Goal: Task Accomplishment & Management: Use online tool/utility

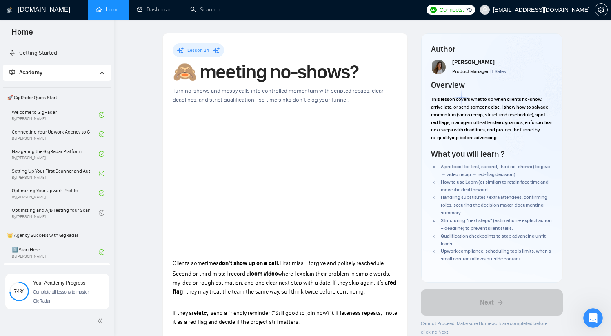
scroll to position [268, 0]
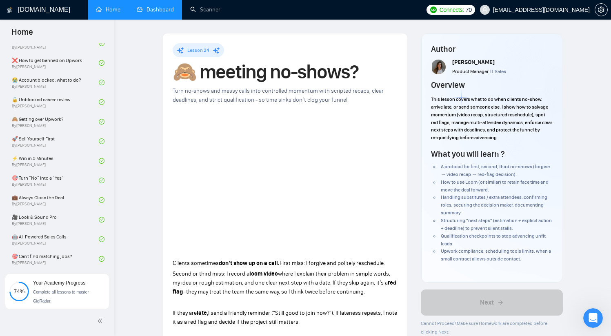
click at [157, 8] on link "Dashboard" at bounding box center [155, 9] width 37 height 7
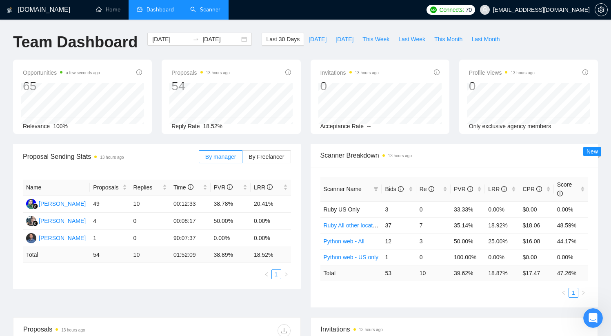
click at [216, 13] on link "Scanner" at bounding box center [205, 9] width 30 height 7
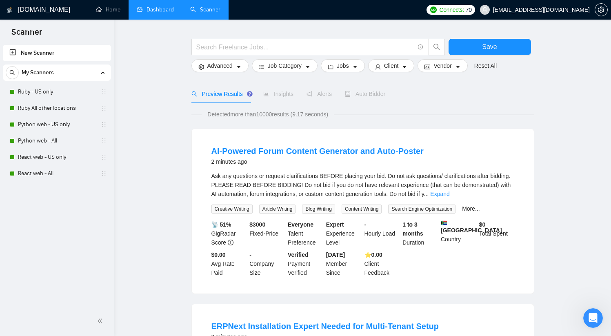
scroll to position [25, 0]
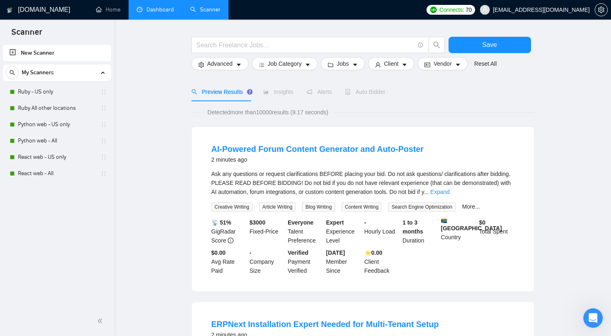
click at [151, 8] on link "Dashboard" at bounding box center [155, 9] width 37 height 7
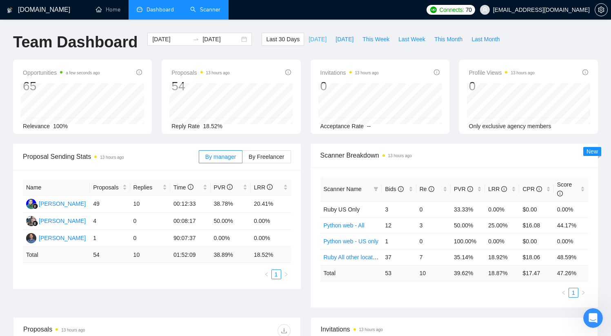
click at [315, 39] on span "[DATE]" at bounding box center [318, 39] width 18 height 9
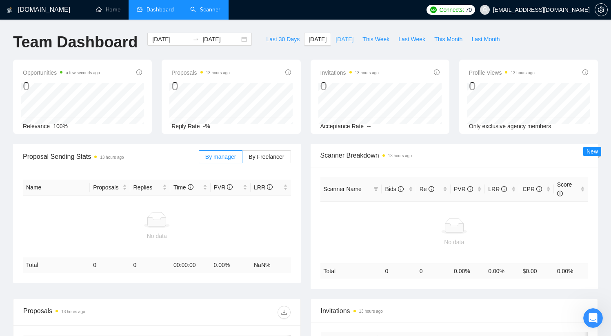
click at [337, 38] on span "[DATE]" at bounding box center [345, 39] width 18 height 9
type input "[DATE]"
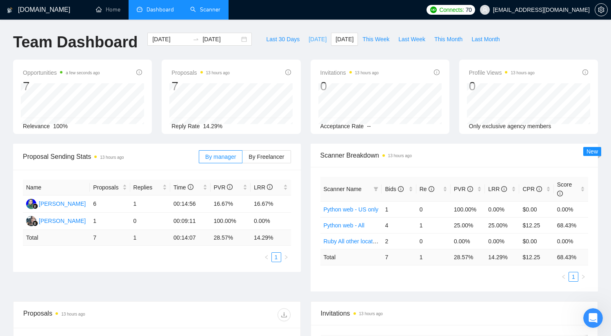
click at [313, 38] on span "[DATE]" at bounding box center [318, 39] width 18 height 9
type input "[DATE]"
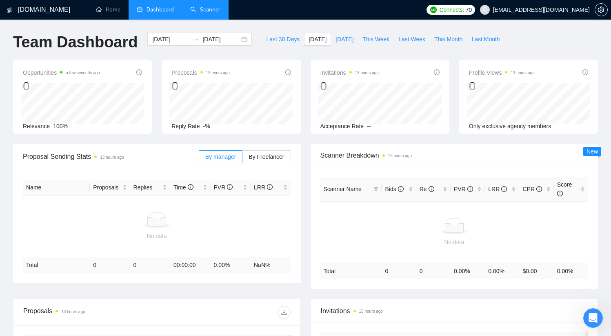
click at [201, 9] on link "Scanner" at bounding box center [205, 9] width 30 height 7
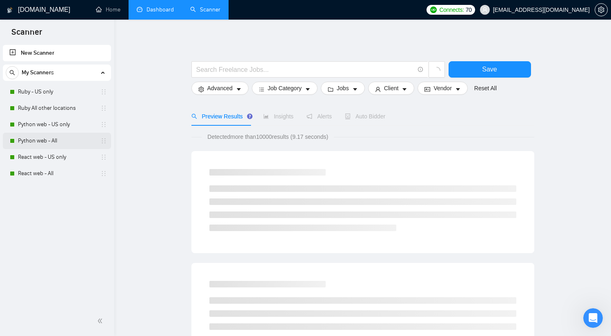
click at [52, 139] on link "Python web - All" at bounding box center [57, 141] width 78 height 16
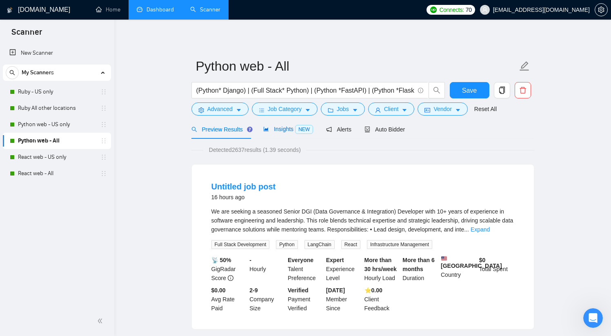
click at [277, 132] on span "Insights NEW" at bounding box center [288, 129] width 50 height 7
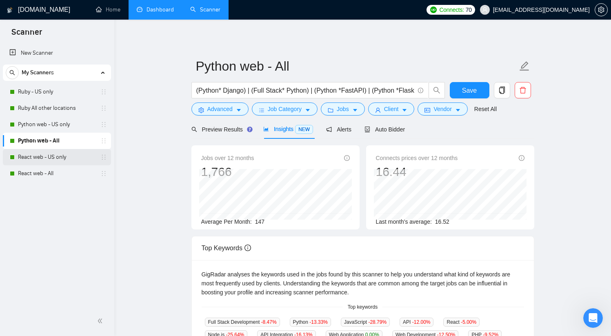
click at [51, 155] on link "React web - US only" at bounding box center [57, 157] width 78 height 16
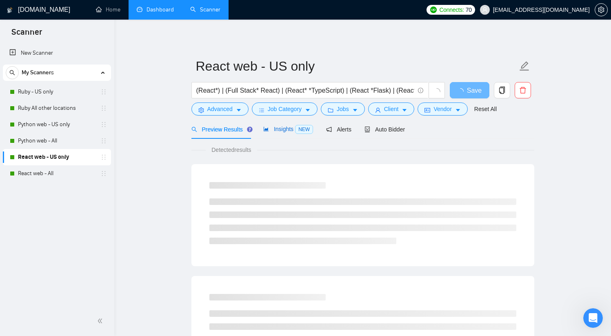
click at [285, 129] on span "Insights NEW" at bounding box center [288, 129] width 50 height 7
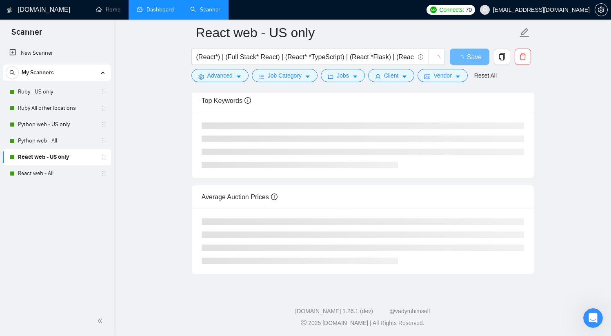
scroll to position [128, 0]
